Goal: Understand process/instructions: Learn how to perform a task or action

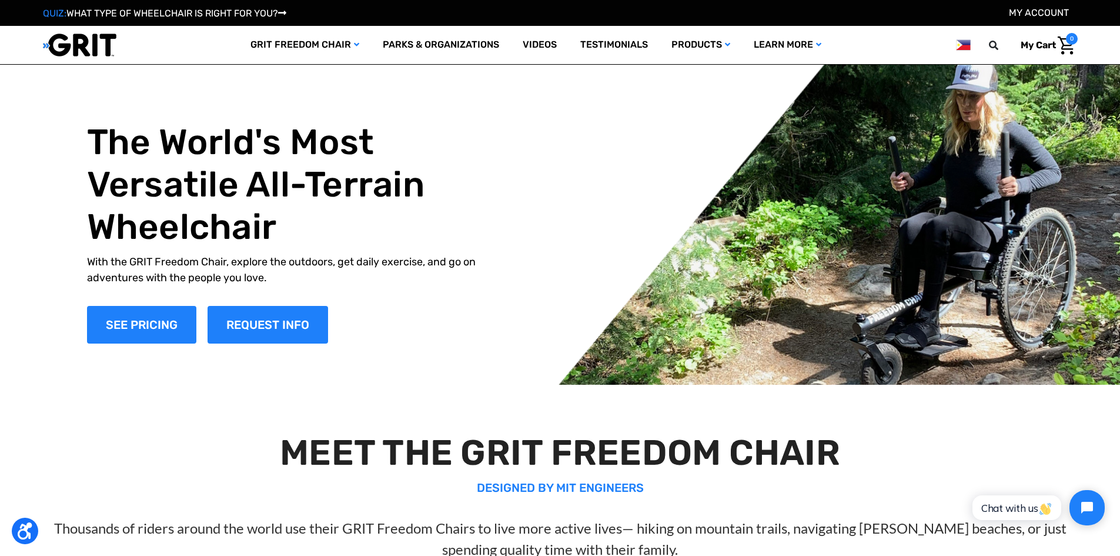
click at [96, 50] on img at bounding box center [79, 45] width 73 height 24
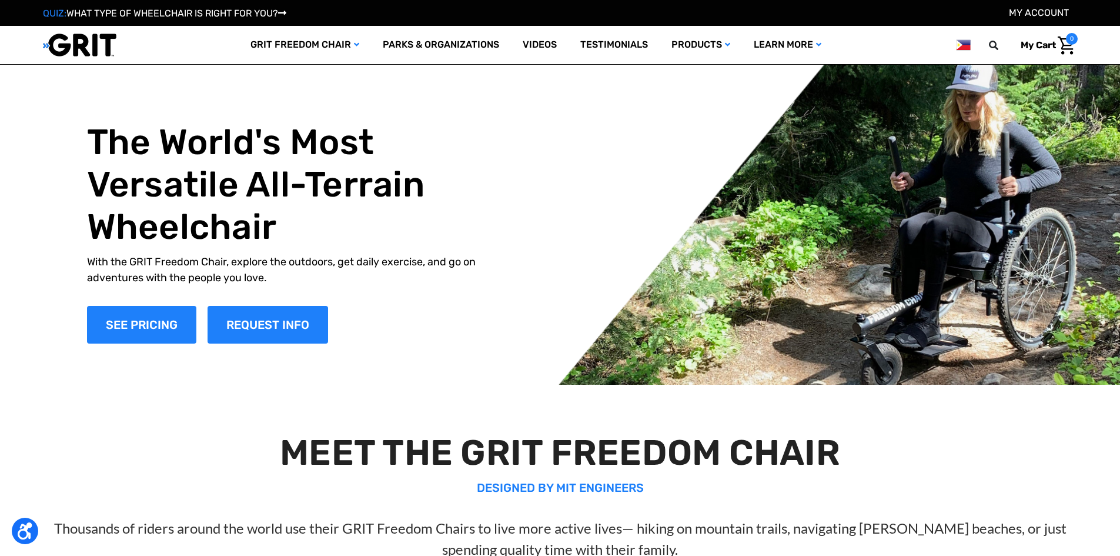
click at [959, 41] on img at bounding box center [963, 45] width 14 height 15
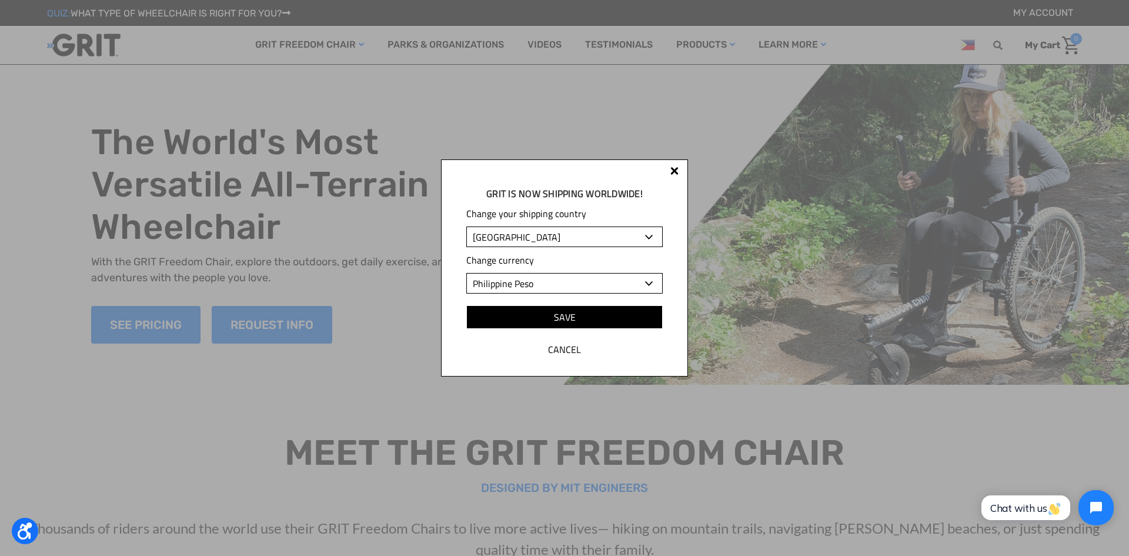
click at [579, 237] on select "Albania Algeria Andorra Angola Anguilla Antigua and Barbuda Argentina Armenia A…" at bounding box center [564, 236] width 196 height 21
select select "US"
click at [466, 226] on select "Albania Algeria Andorra Angola Anguilla Antigua and Barbuda Argentina Armenia A…" at bounding box center [564, 236] width 196 height 21
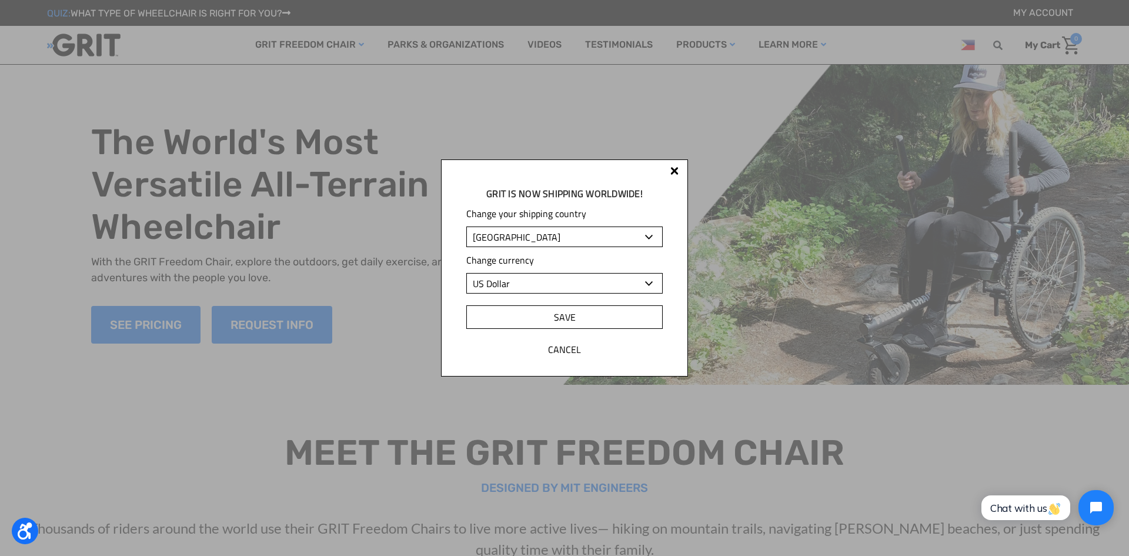
click at [606, 316] on input "Save" at bounding box center [564, 317] width 196 height 24
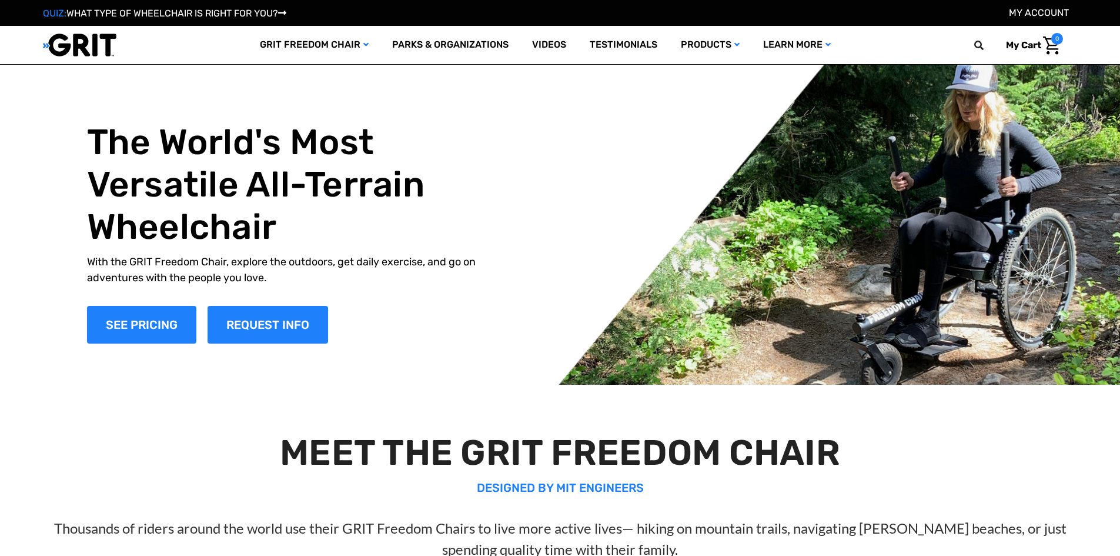
click at [84, 44] on img at bounding box center [79, 45] width 73 height 24
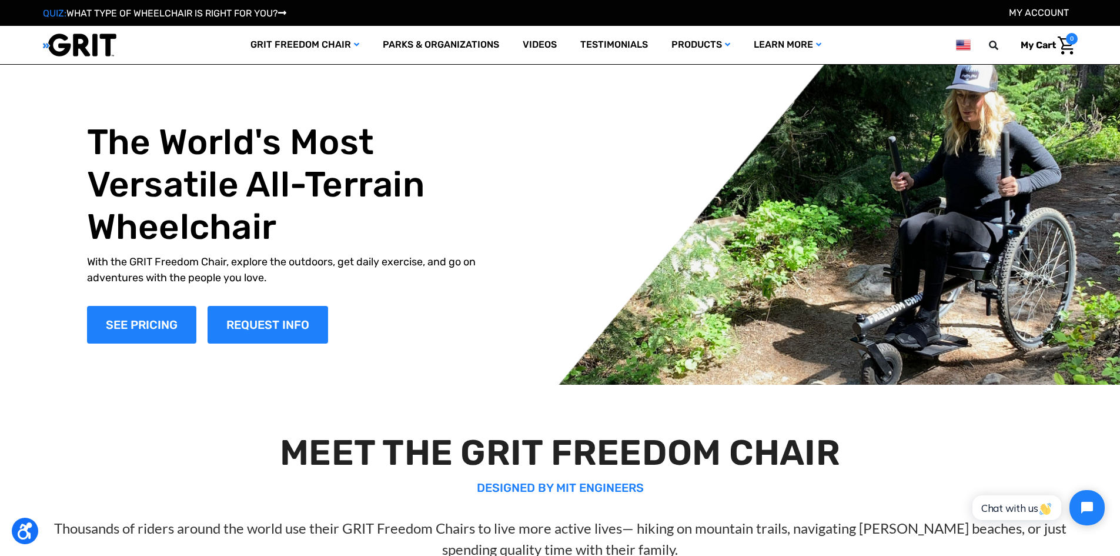
click at [84, 44] on img at bounding box center [79, 45] width 73 height 24
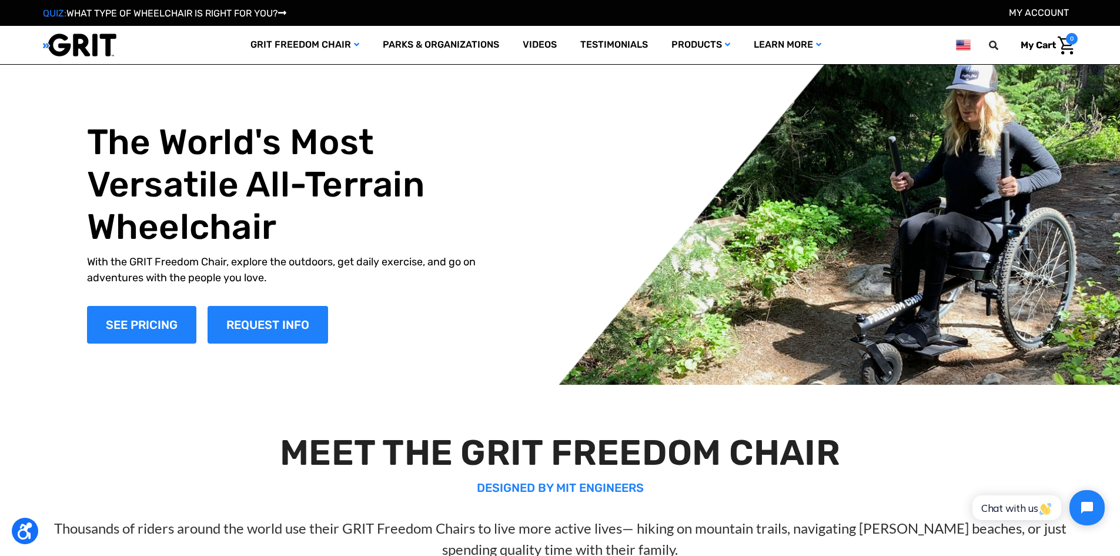
click at [84, 44] on img at bounding box center [79, 45] width 73 height 24
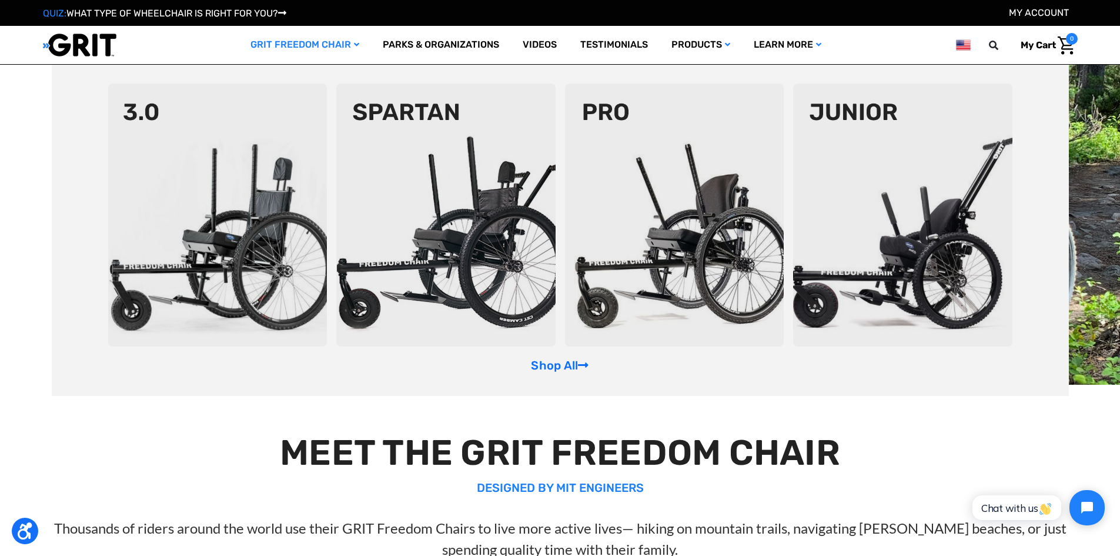
click at [133, 123] on img at bounding box center [217, 214] width 219 height 263
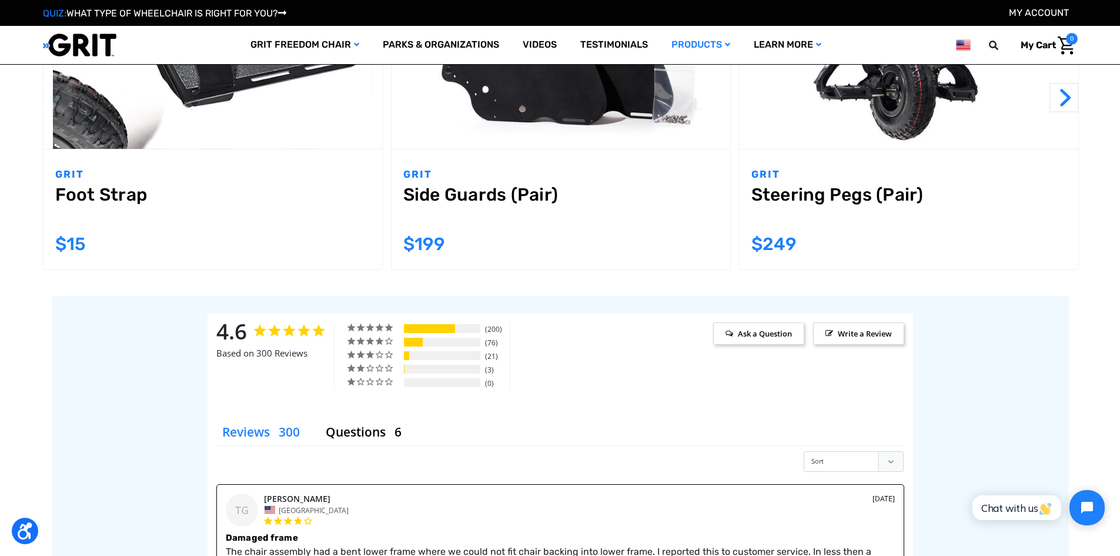
scroll to position [1294, 0]
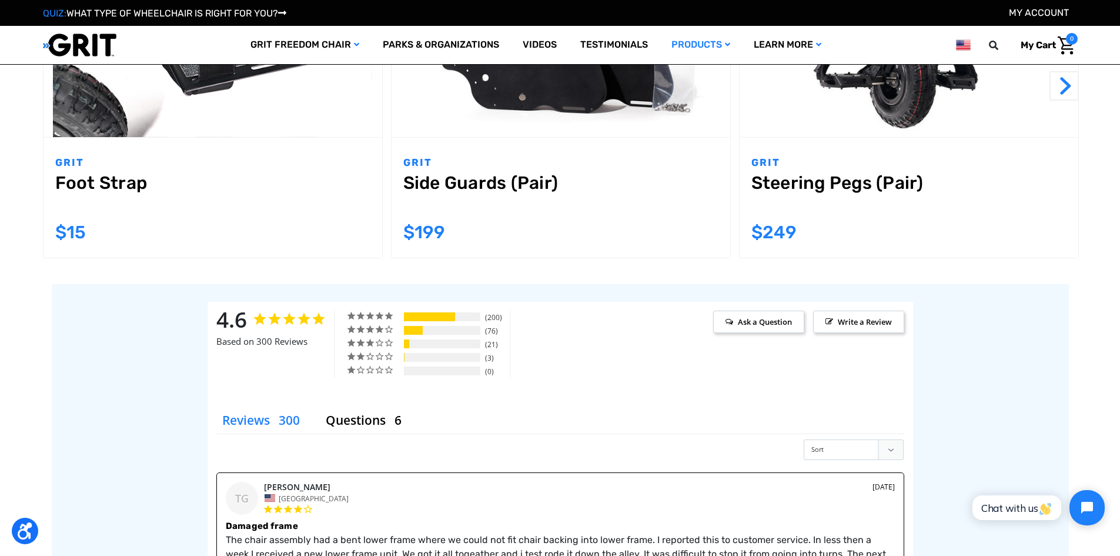
click at [1119, 381] on html "Press Alt+1 for screen-reader mode, Alt+0 to cancel Accessibility Screen-Reader…" at bounding box center [560, 478] width 1120 height 3545
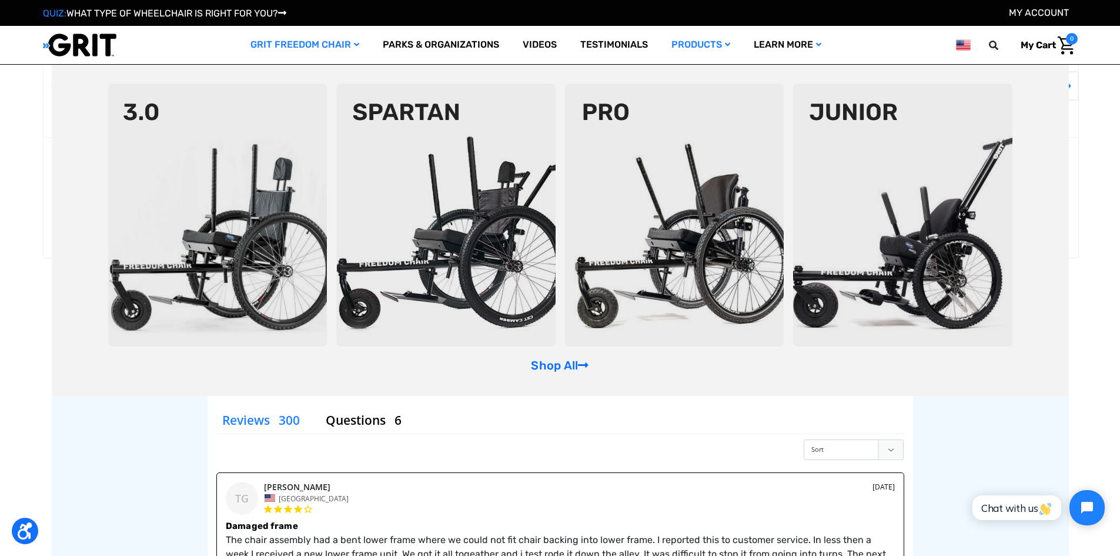
click at [357, 45] on link "GRIT Freedom Chair" at bounding box center [305, 45] width 132 height 38
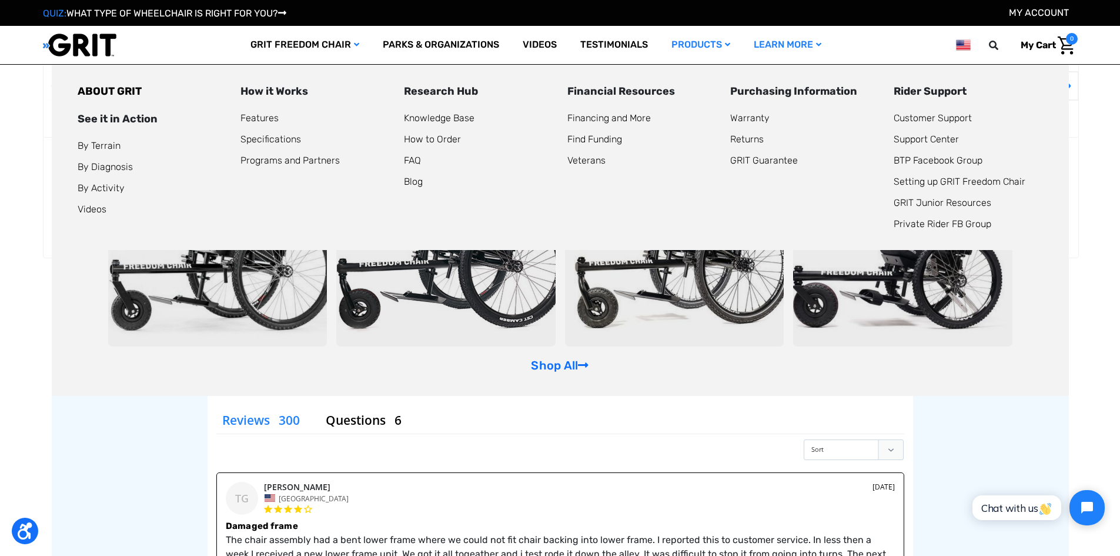
click at [272, 93] on div "How it Works" at bounding box center [314, 91] width 149 height 16
click at [278, 89] on div "How it Works" at bounding box center [314, 91] width 149 height 16
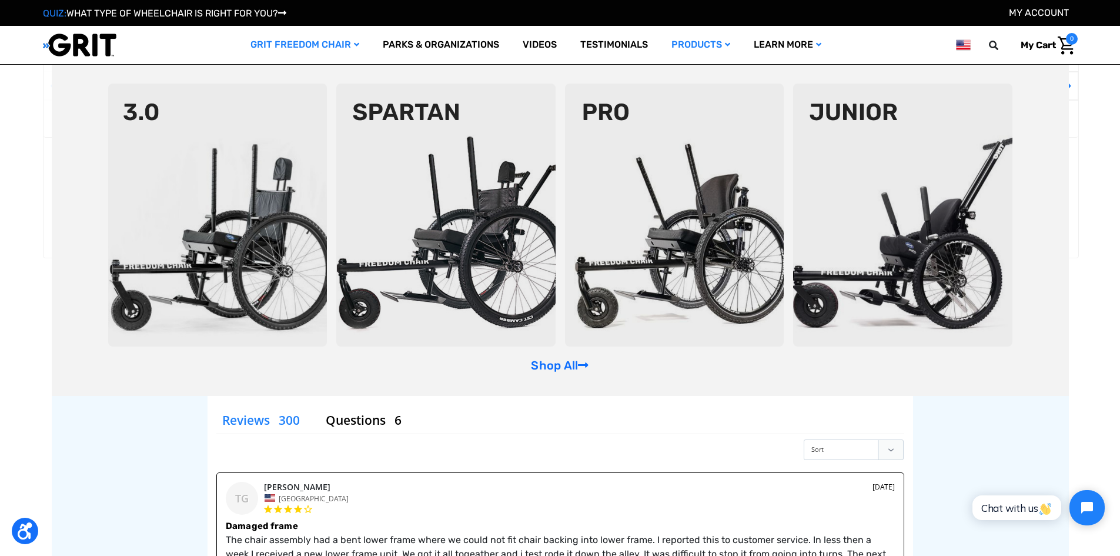
click at [296, 41] on link "GRIT Freedom Chair" at bounding box center [305, 45] width 132 height 38
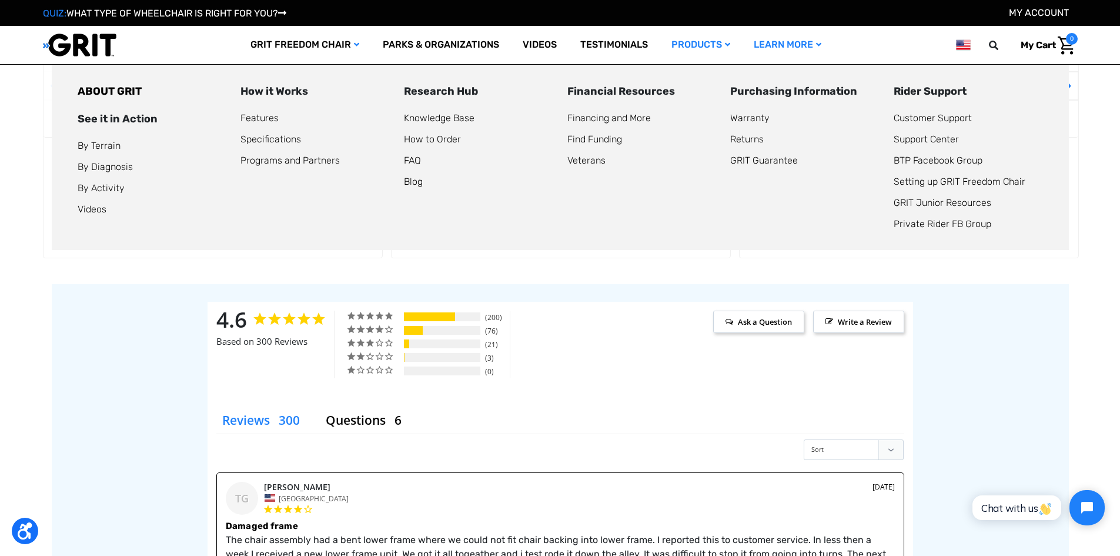
click at [648, 87] on div "Financial Resources" at bounding box center [641, 91] width 149 height 16
click at [434, 88] on div "Research Hub" at bounding box center [478, 91] width 149 height 16
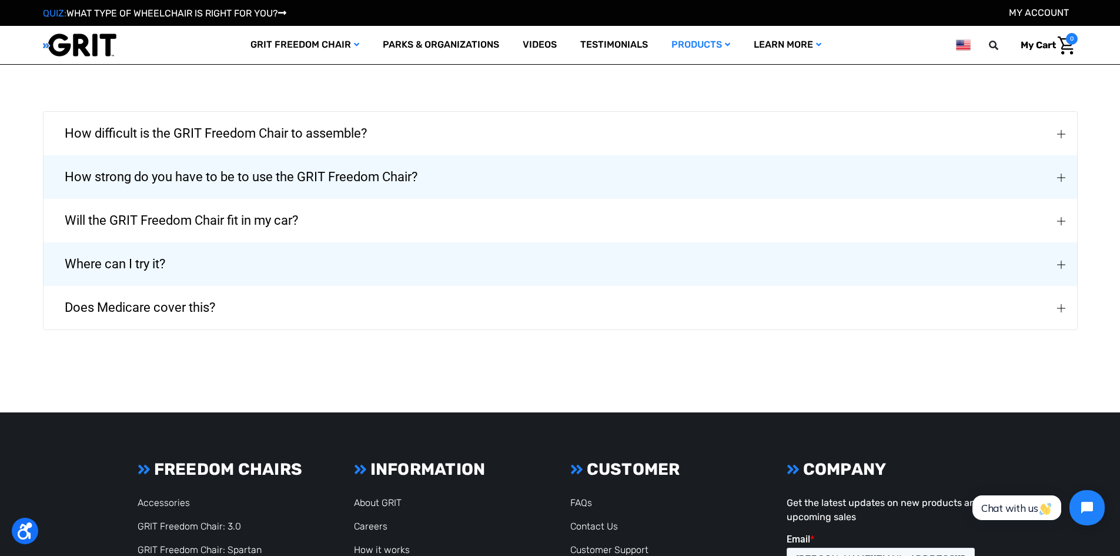
scroll to position [2770, 0]
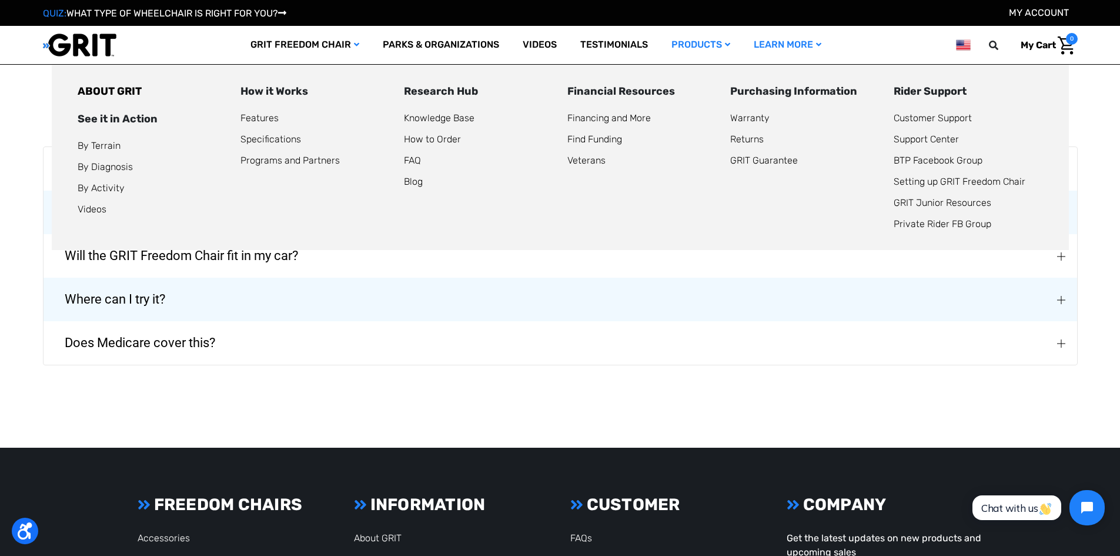
click at [287, 91] on div "How it Works" at bounding box center [314, 91] width 149 height 16
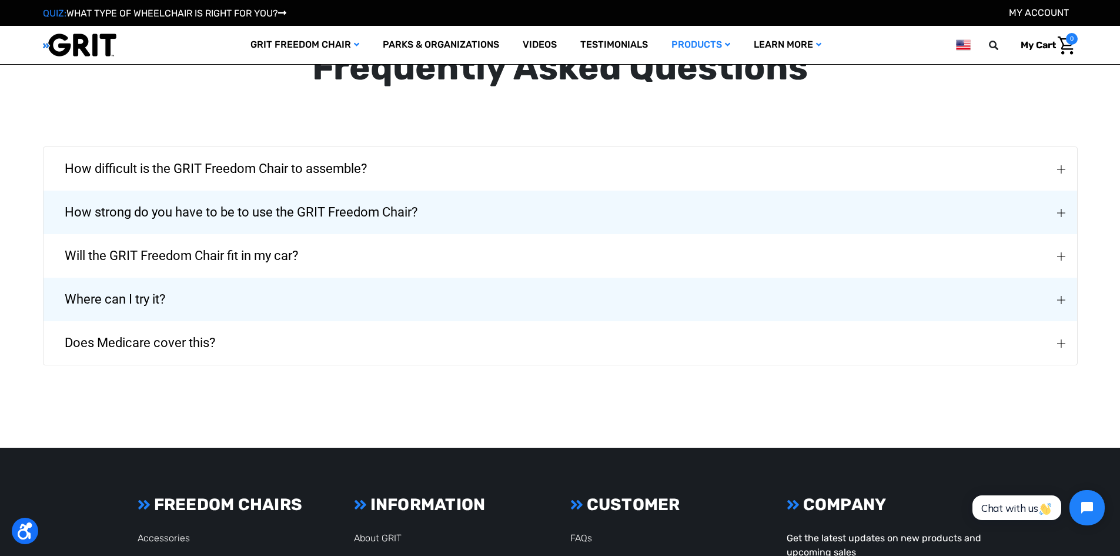
scroll to position [2976, 0]
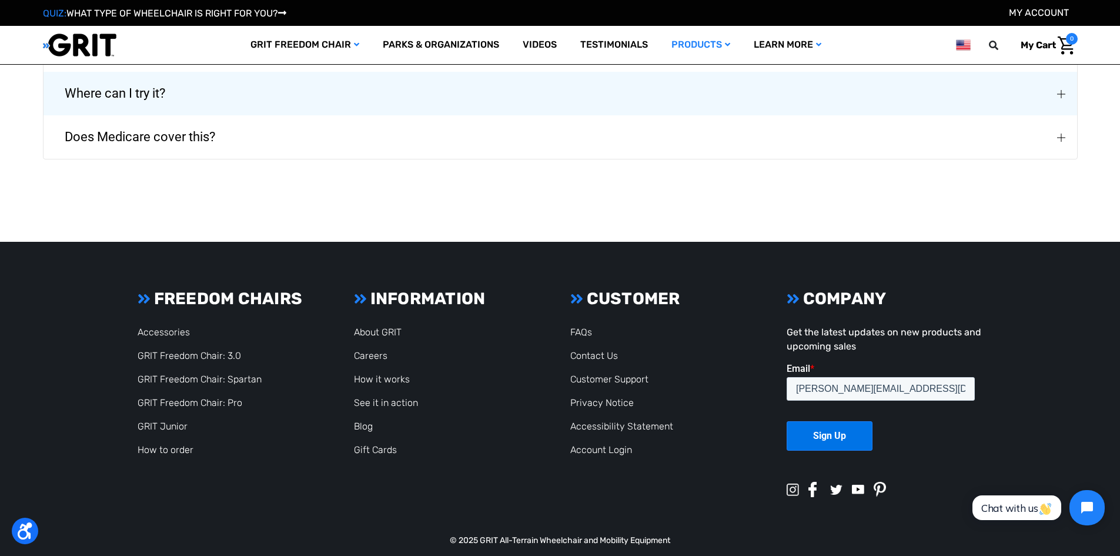
drag, startPoint x: 1124, startPoint y: 440, endPoint x: 111, endPoint y: 14, distance: 1098.7
click at [389, 373] on link "How it works" at bounding box center [382, 378] width 56 height 11
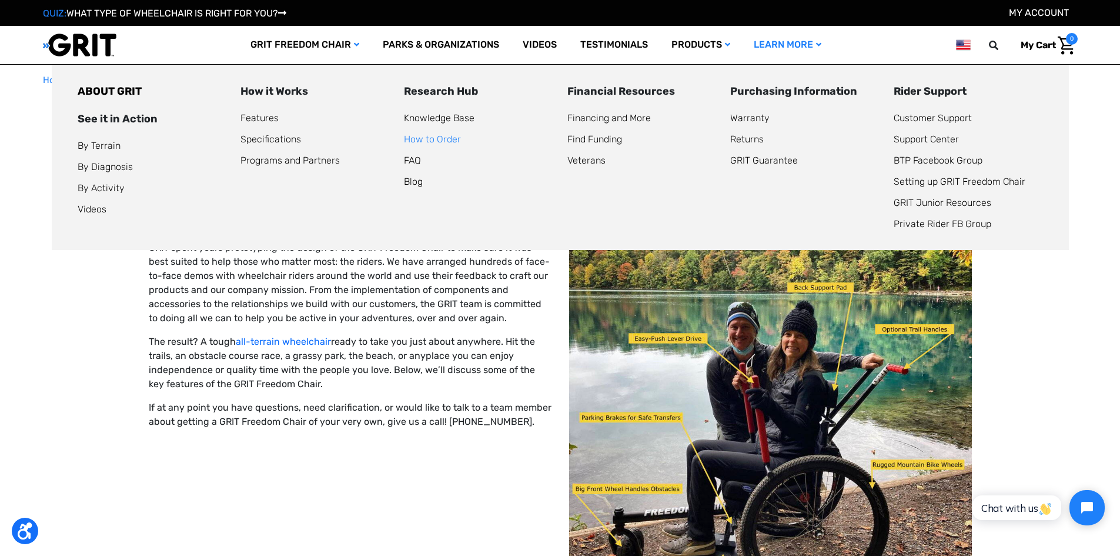
click at [439, 135] on link "How to Order" at bounding box center [432, 138] width 57 height 11
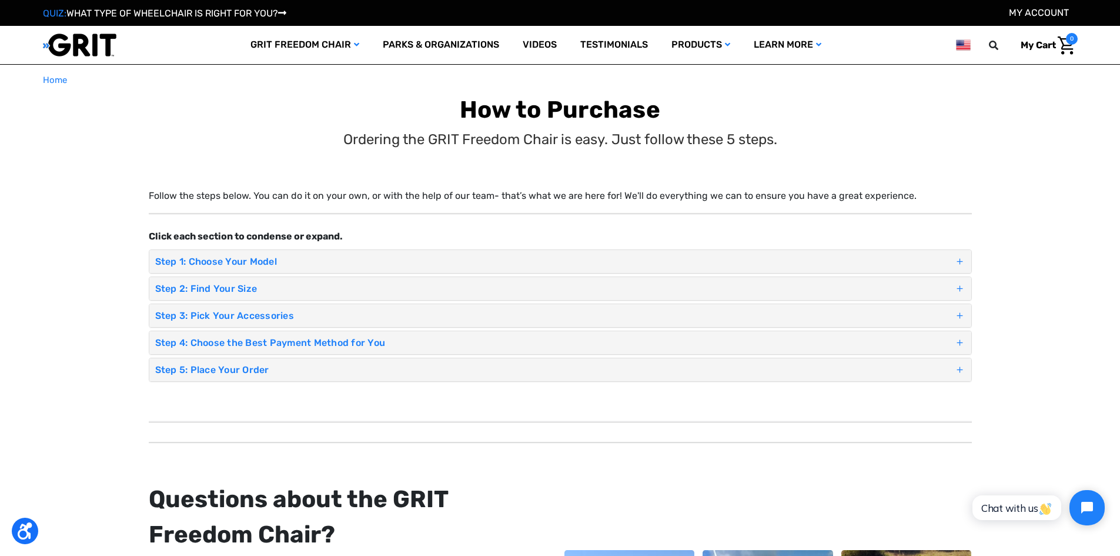
click at [958, 258] on span at bounding box center [959, 261] width 11 height 17
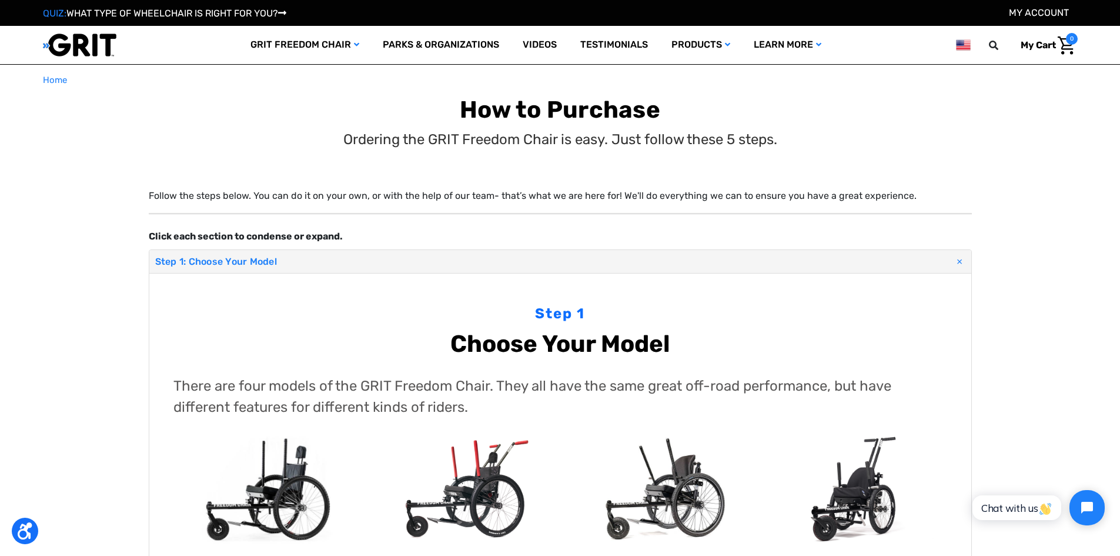
click at [958, 258] on span at bounding box center [959, 261] width 20 height 20
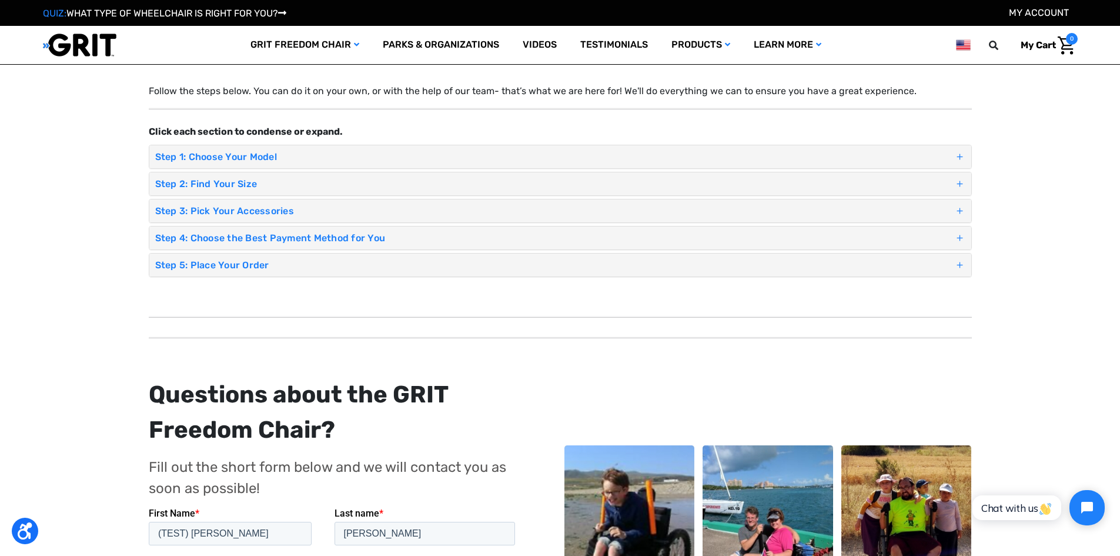
scroll to position [59, 0]
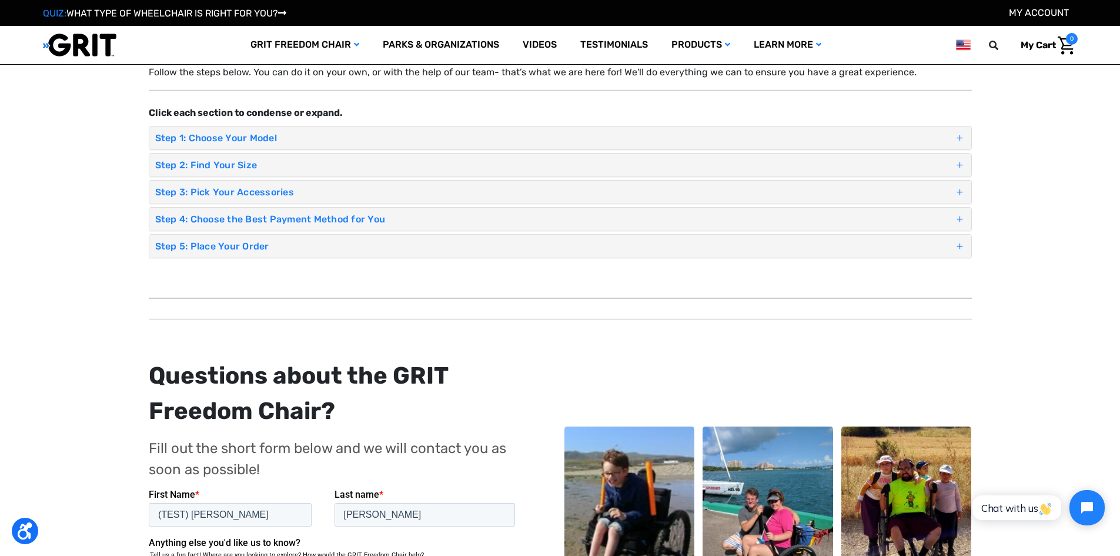
click at [956, 167] on span at bounding box center [959, 164] width 11 height 17
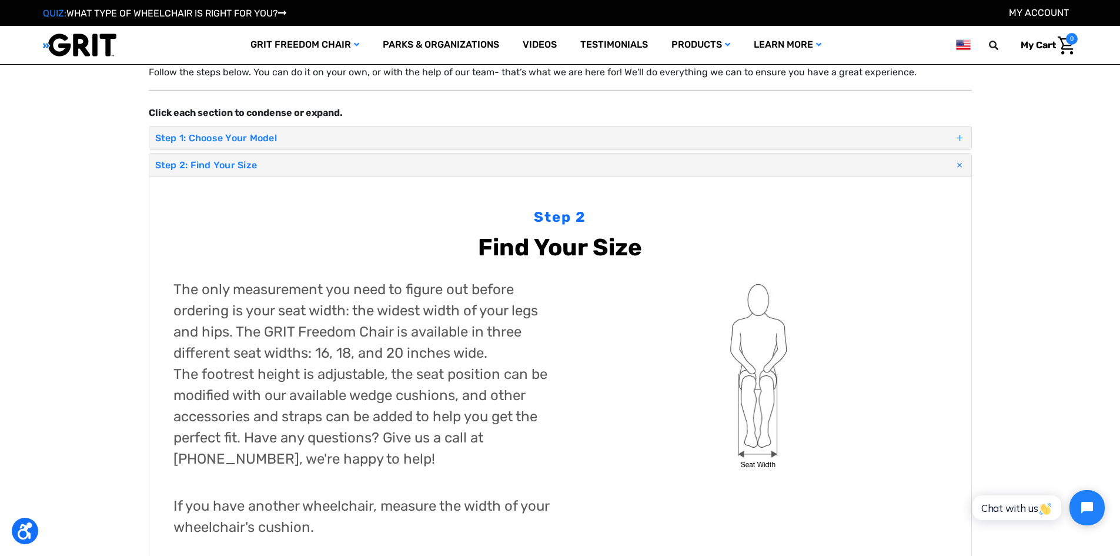
click at [956, 167] on span at bounding box center [959, 165] width 20 height 20
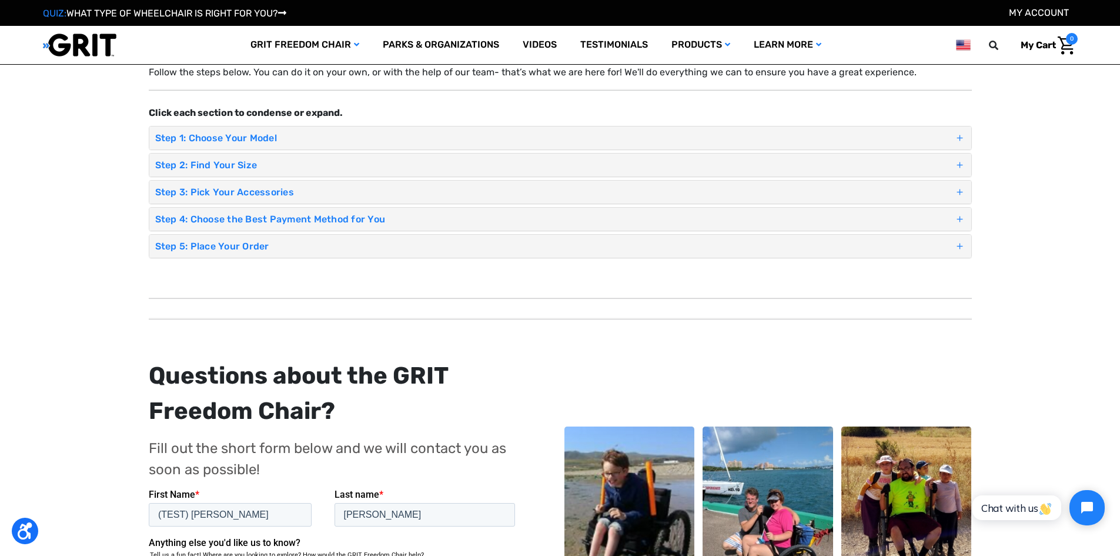
click at [953, 189] on h4 "Step 3: Pick Your Accessories" at bounding box center [554, 191] width 799 height 11
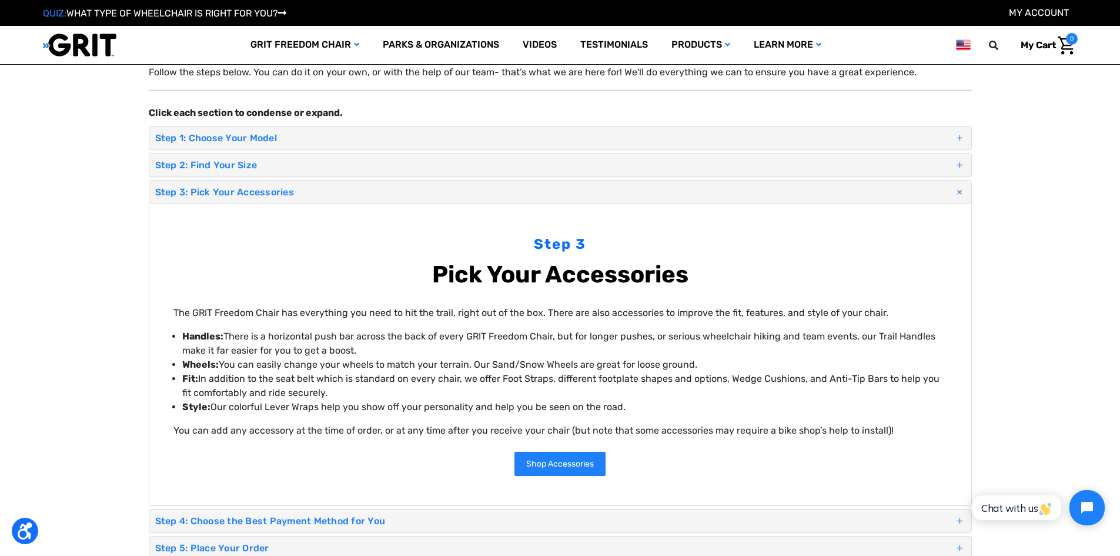
click at [953, 189] on span at bounding box center [959, 192] width 20 height 20
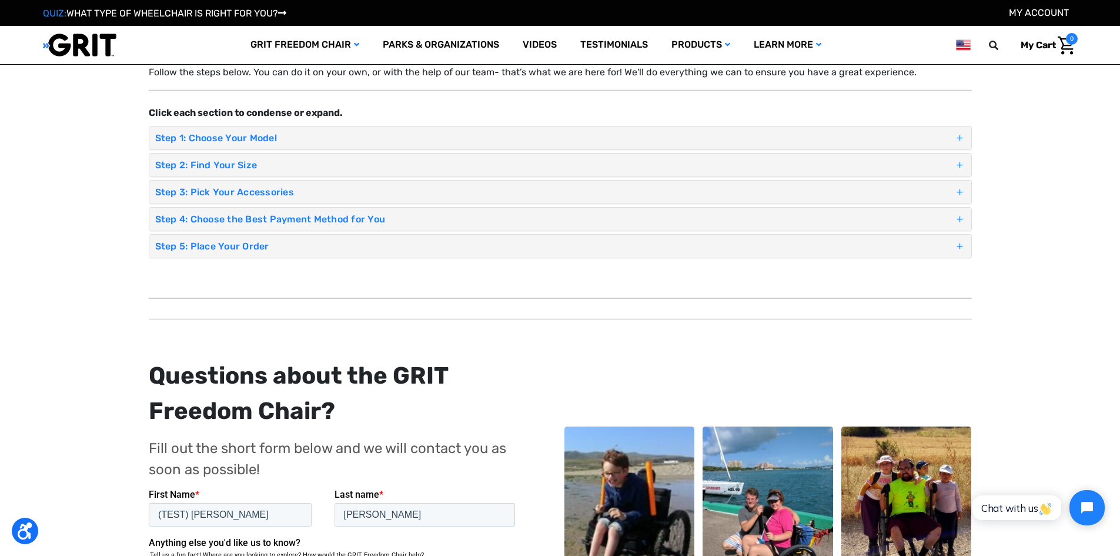
click at [953, 222] on h4 "Step 4: Choose the Best Payment Method for You" at bounding box center [554, 218] width 799 height 11
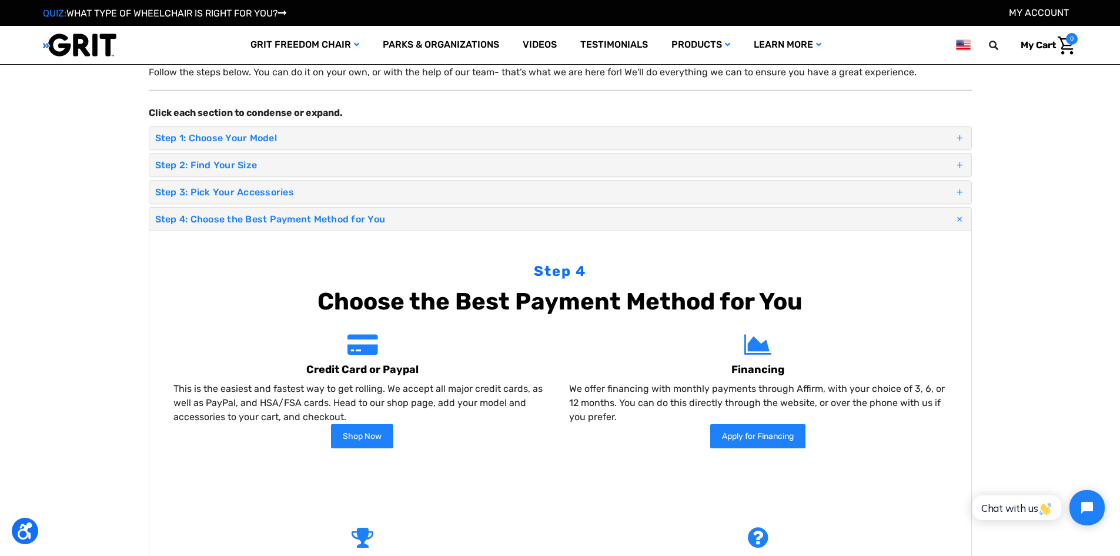
click at [953, 222] on h4 "Step 4: Choose the Best Payment Method for You" at bounding box center [554, 218] width 799 height 11
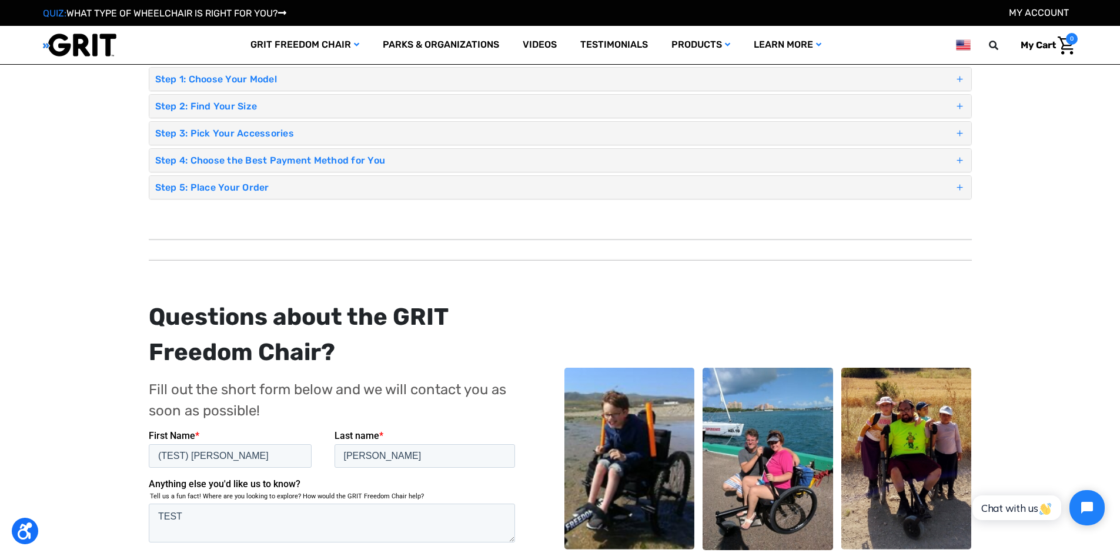
scroll to position [176, 0]
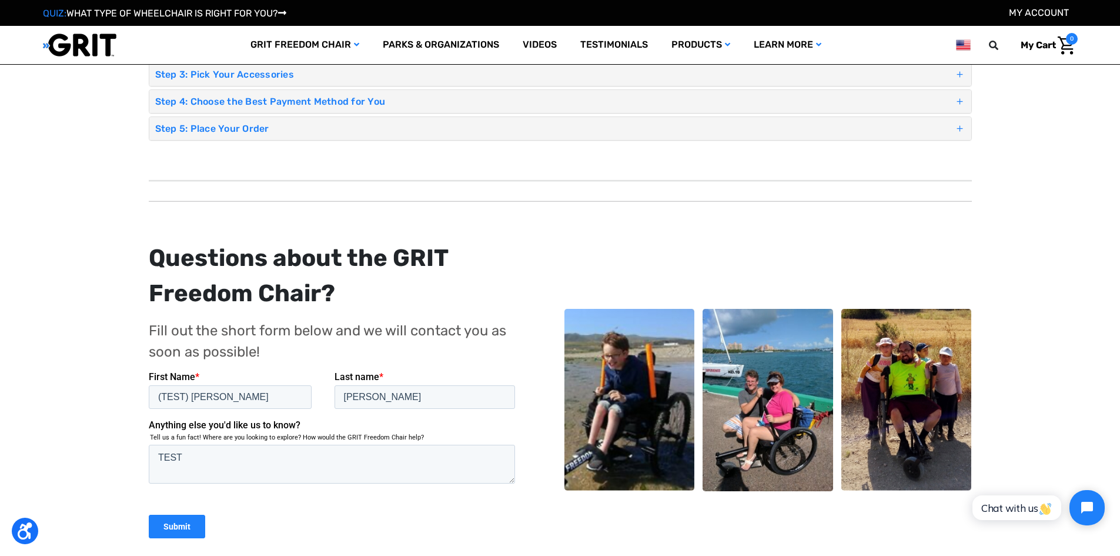
click at [959, 92] on div "Step 4: Choose the Best Payment Method for You" at bounding box center [560, 101] width 822 height 23
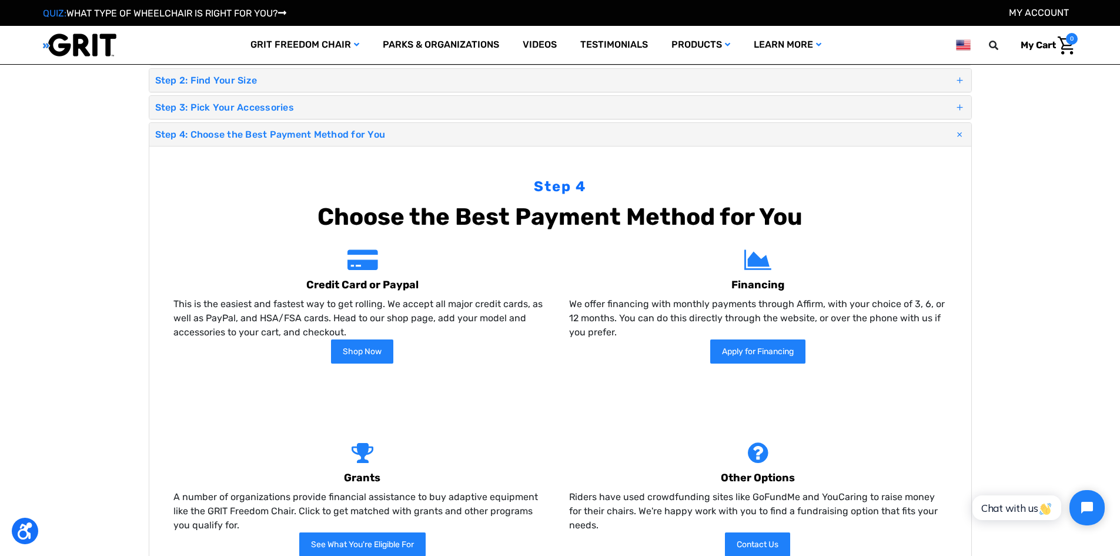
scroll to position [105, 0]
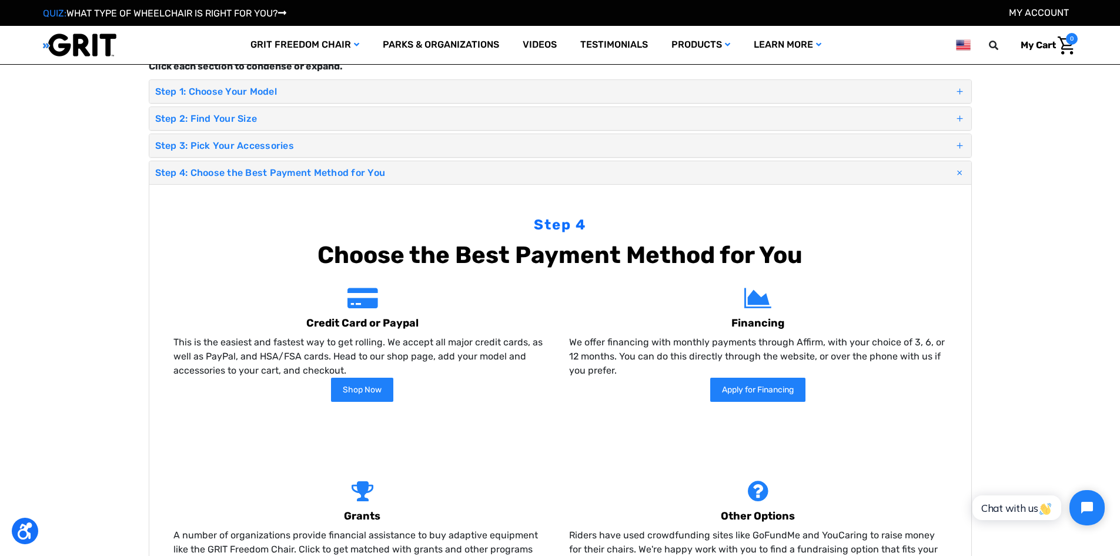
click at [959, 172] on span at bounding box center [959, 173] width 20 height 20
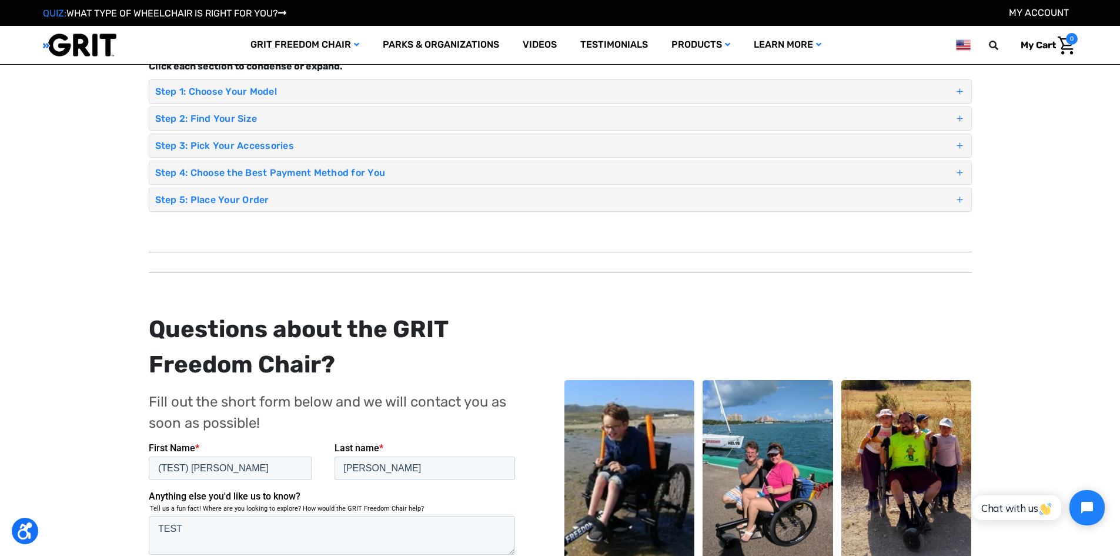
scroll to position [124, 0]
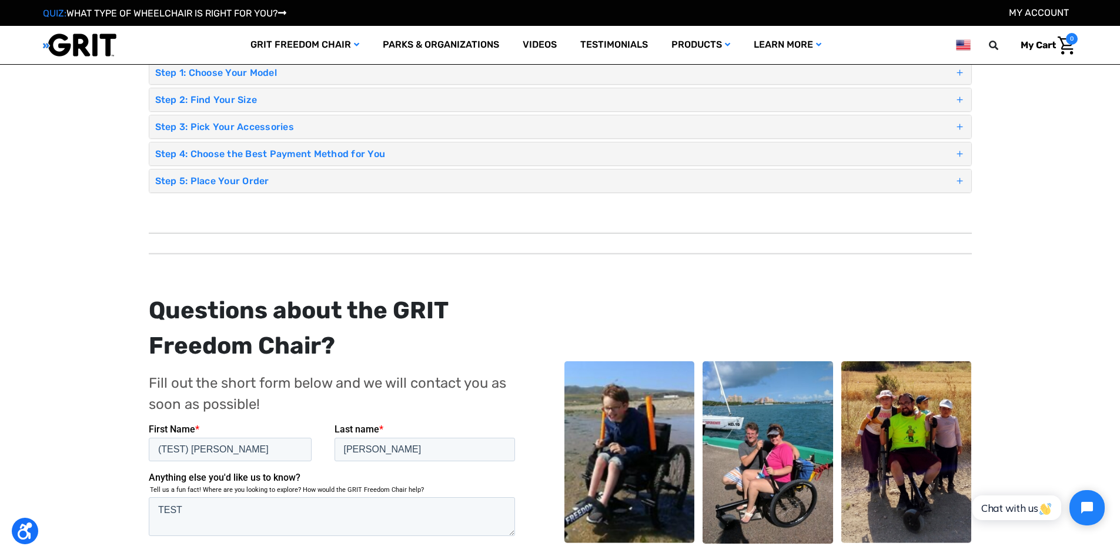
click at [959, 183] on span at bounding box center [959, 180] width 11 height 17
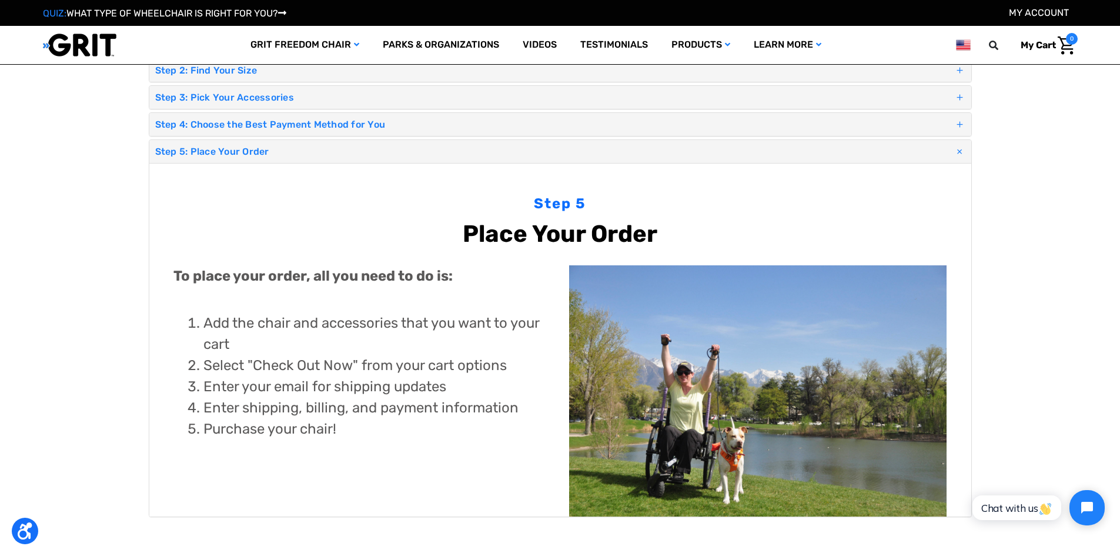
scroll to position [145, 0]
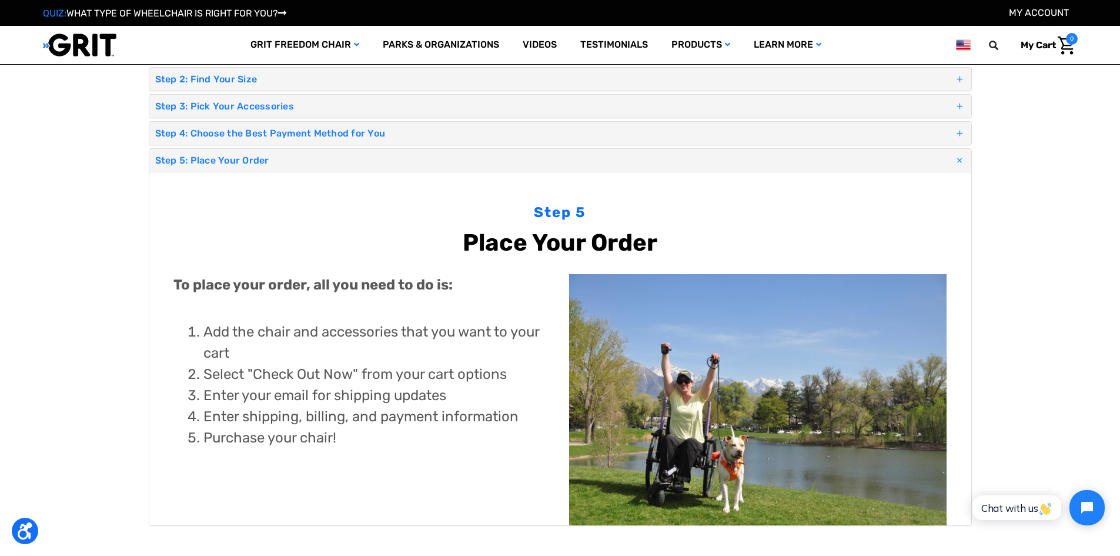
click at [958, 163] on span at bounding box center [959, 160] width 20 height 20
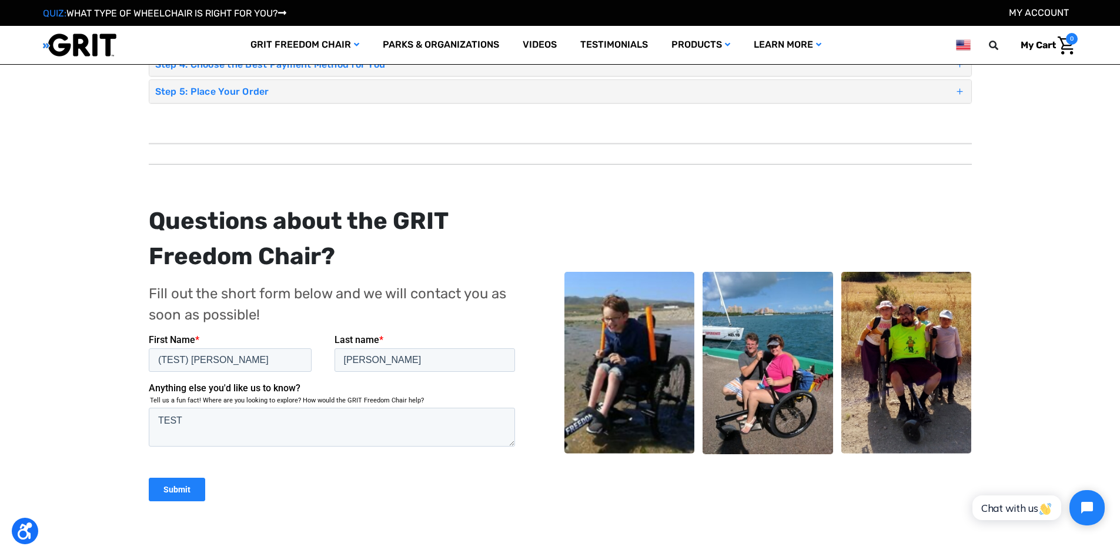
scroll to position [203, 0]
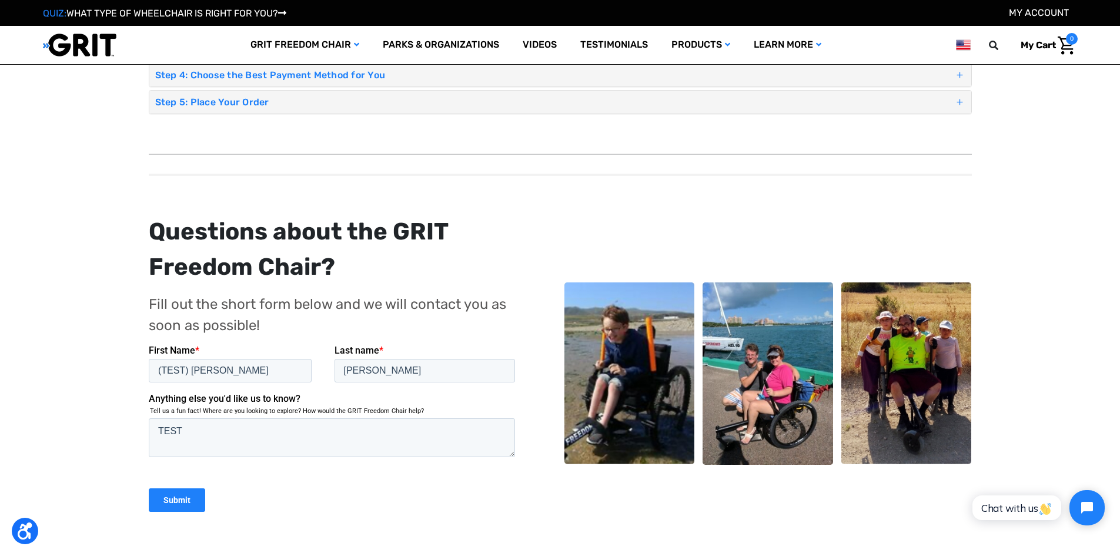
click at [184, 500] on input "Submit" at bounding box center [176, 500] width 56 height 24
